Goal: Book appointment/travel/reservation

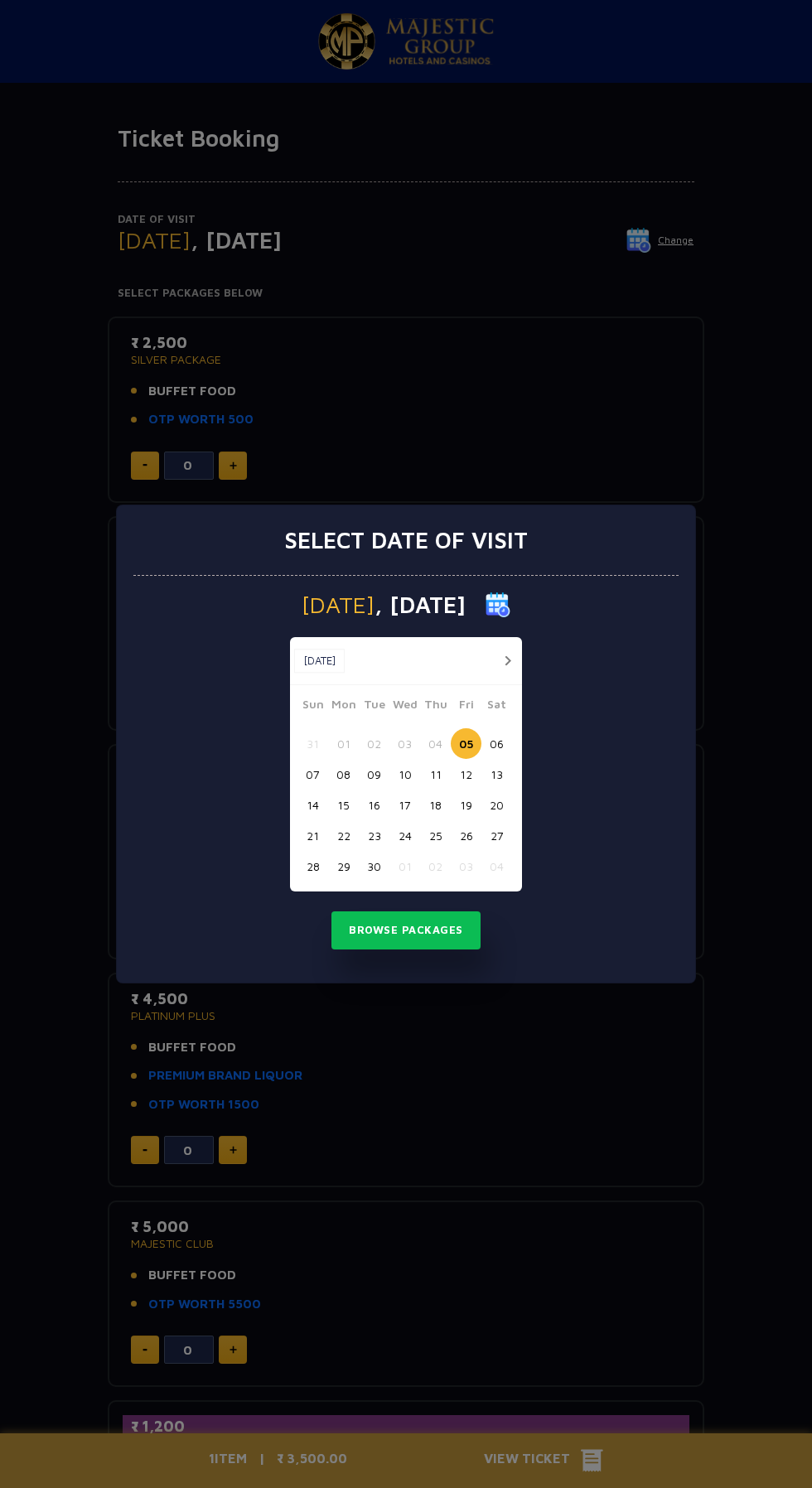
click at [498, 744] on button "06" at bounding box center [497, 744] width 31 height 31
click at [440, 930] on button "Browse Packages" at bounding box center [406, 930] width 149 height 38
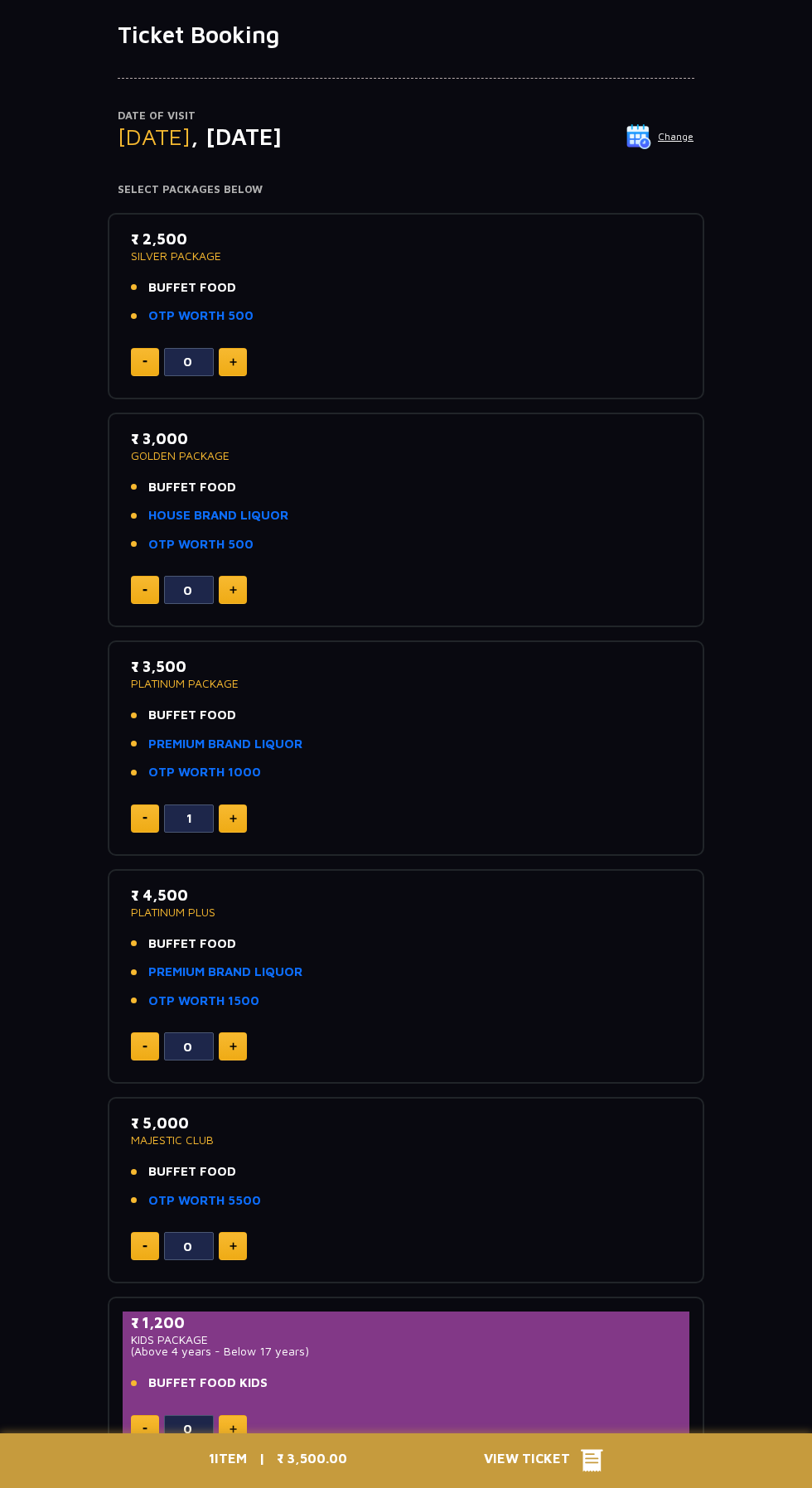
scroll to position [98, 0]
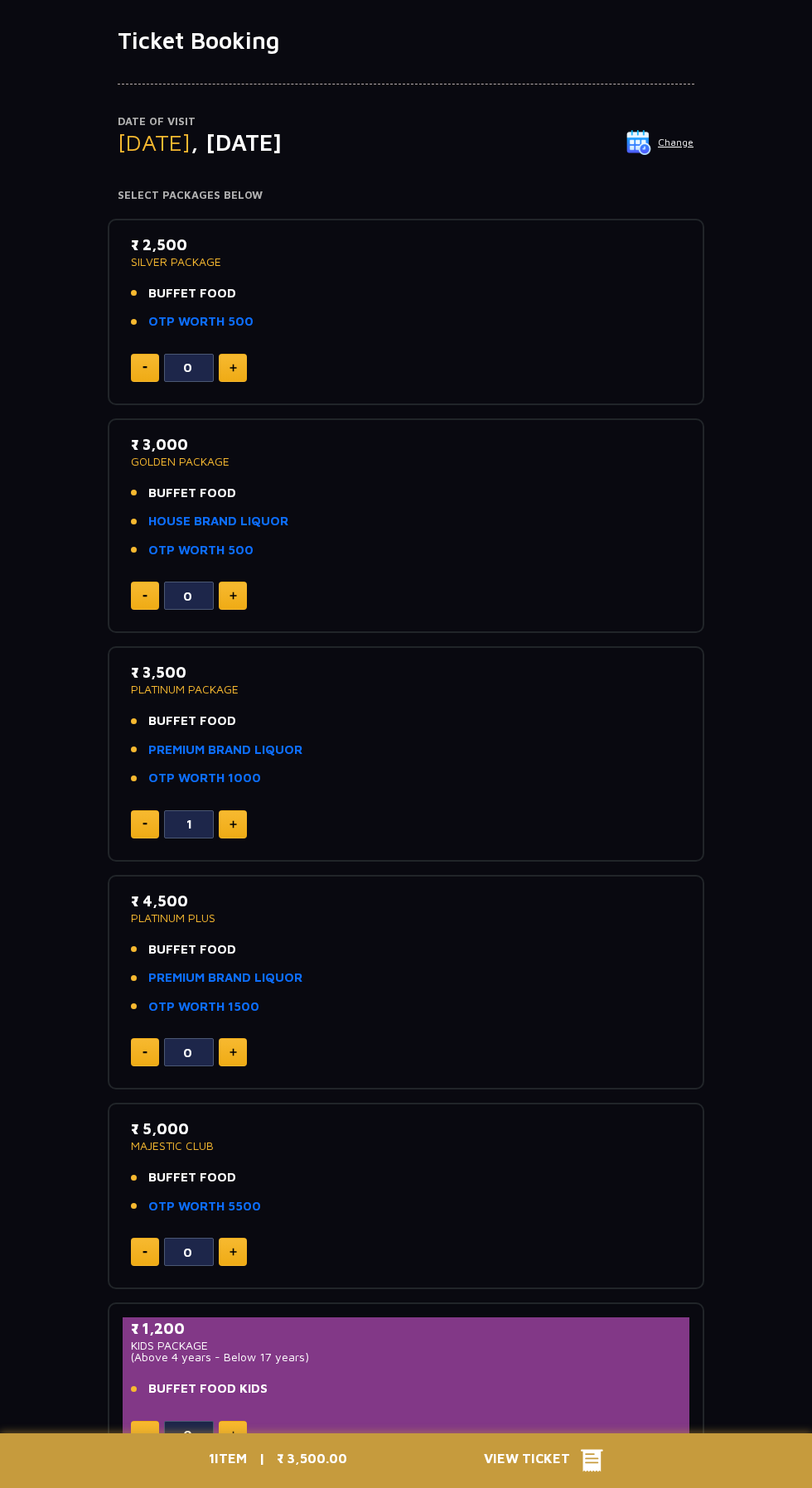
click at [646, 140] on img at bounding box center [638, 142] width 25 height 25
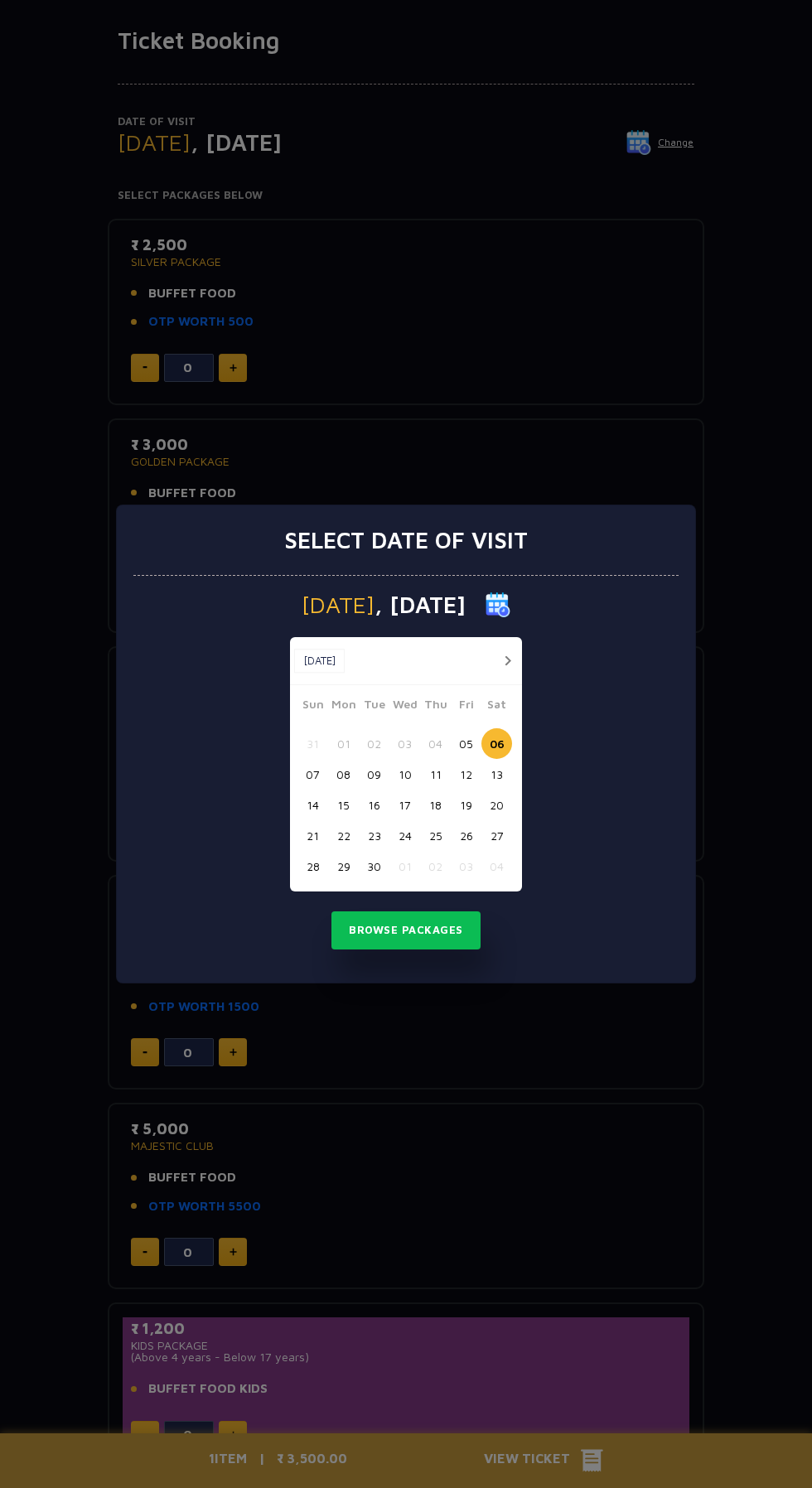
click at [343, 774] on button "08" at bounding box center [343, 774] width 31 height 31
click at [445, 940] on button "Browse Packages" at bounding box center [406, 930] width 149 height 38
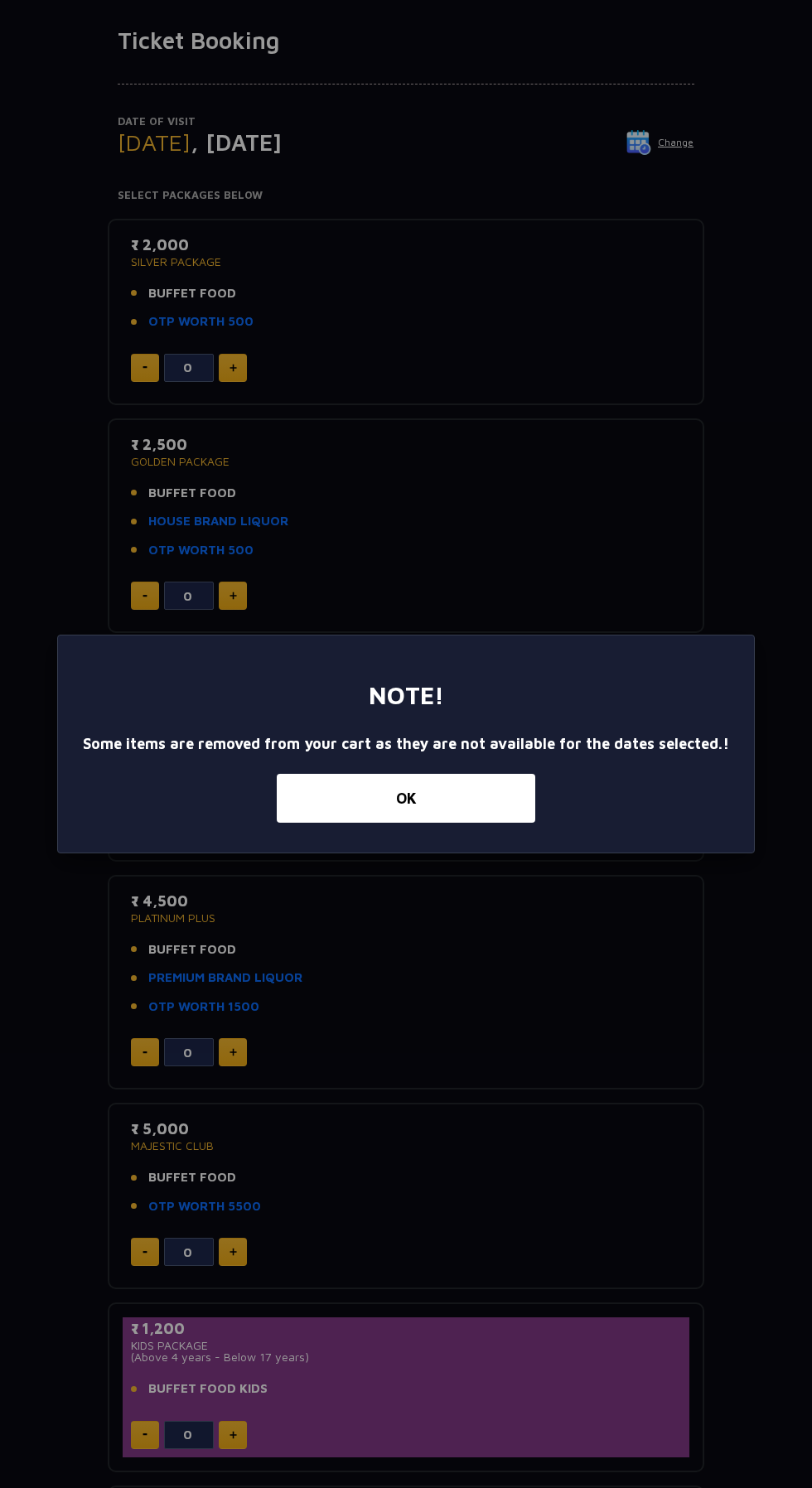
click at [459, 812] on button "OK" at bounding box center [406, 798] width 259 height 49
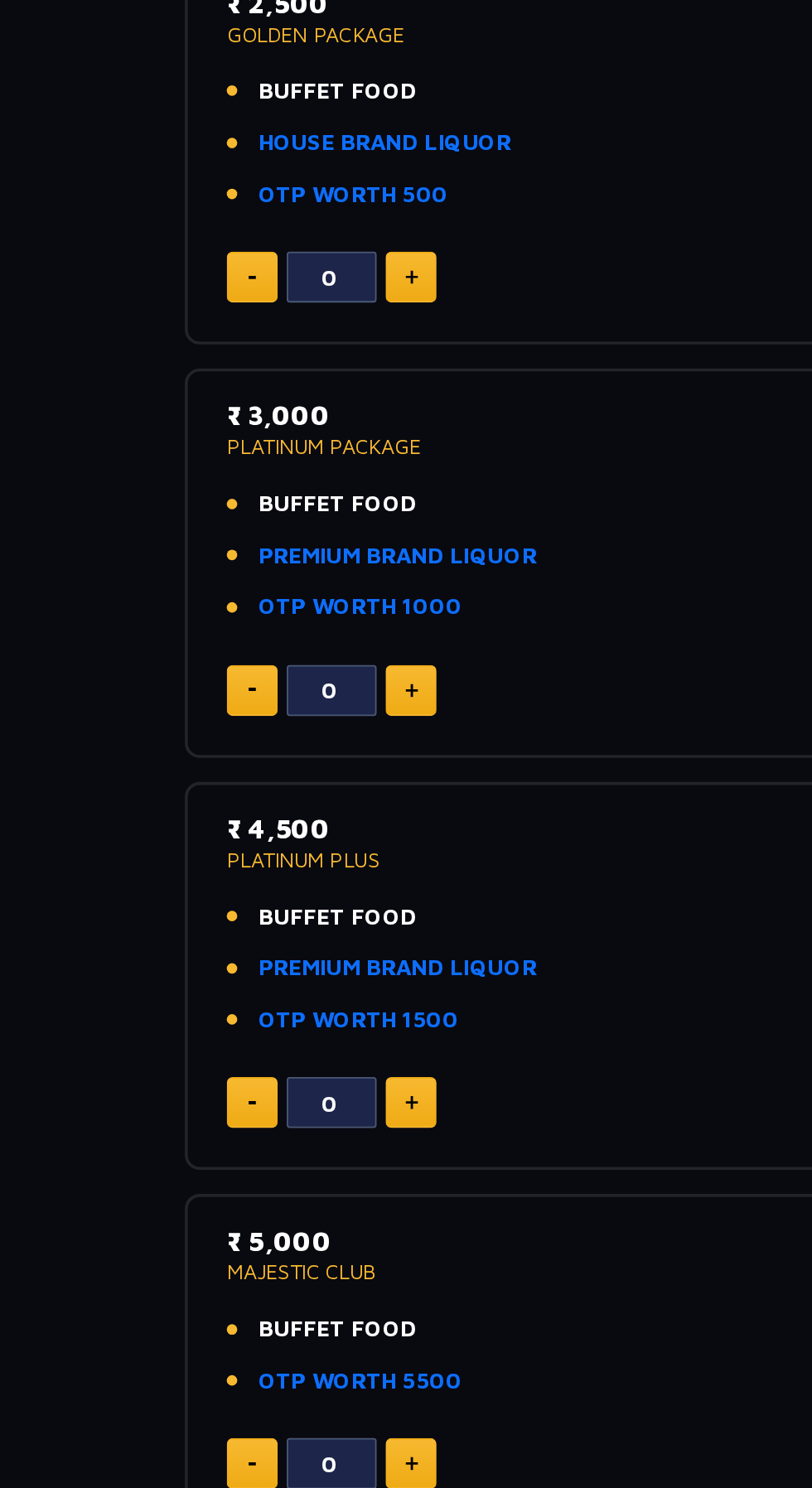
click at [264, 972] on link "PREMIUM BRAND LIQUOR" at bounding box center [225, 977] width 154 height 19
